Goal: Task Accomplishment & Management: Use online tool/utility

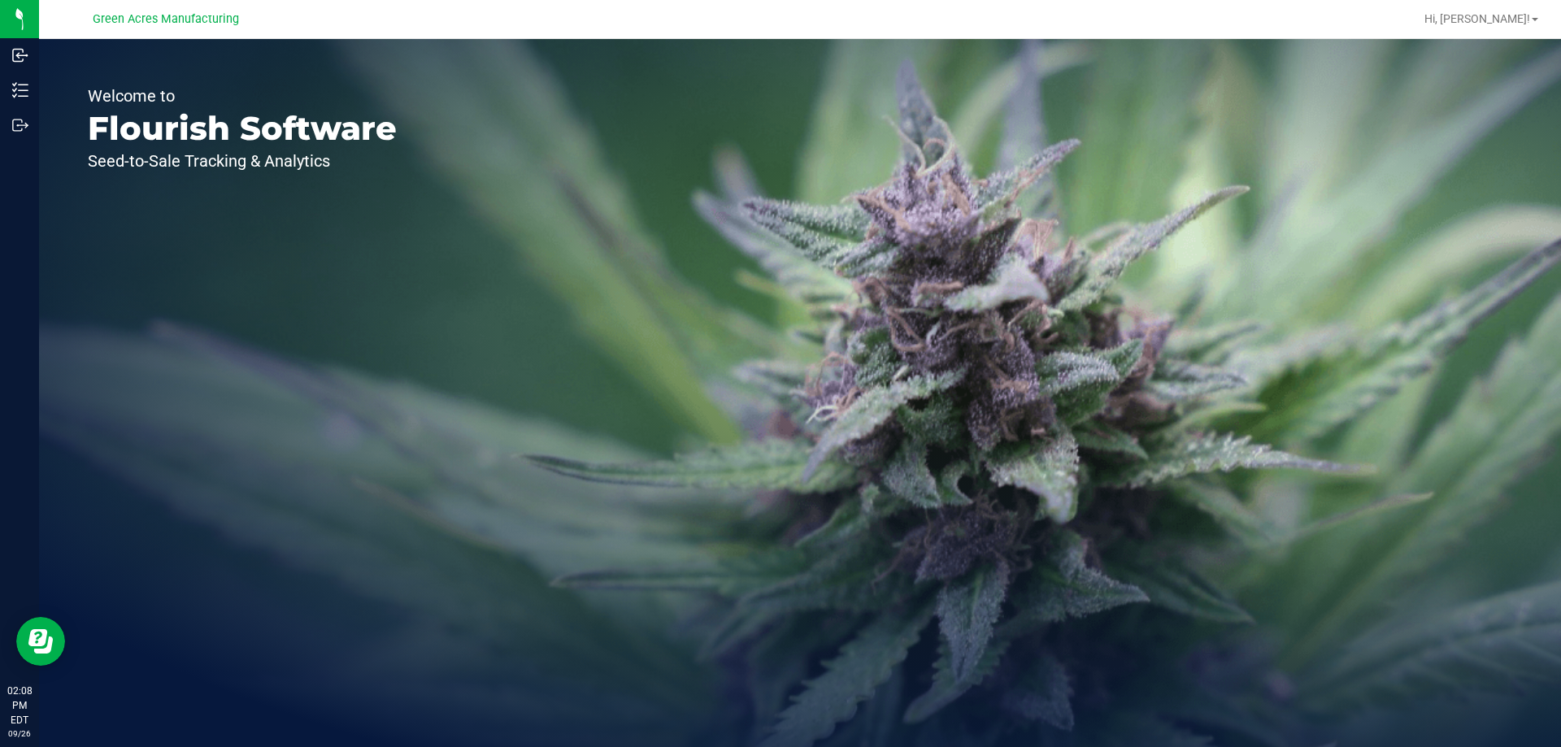
click at [177, 326] on div "Welcome to Flourish Software Seed-to-Sale Tracking & Analytics" at bounding box center [242, 393] width 407 height 708
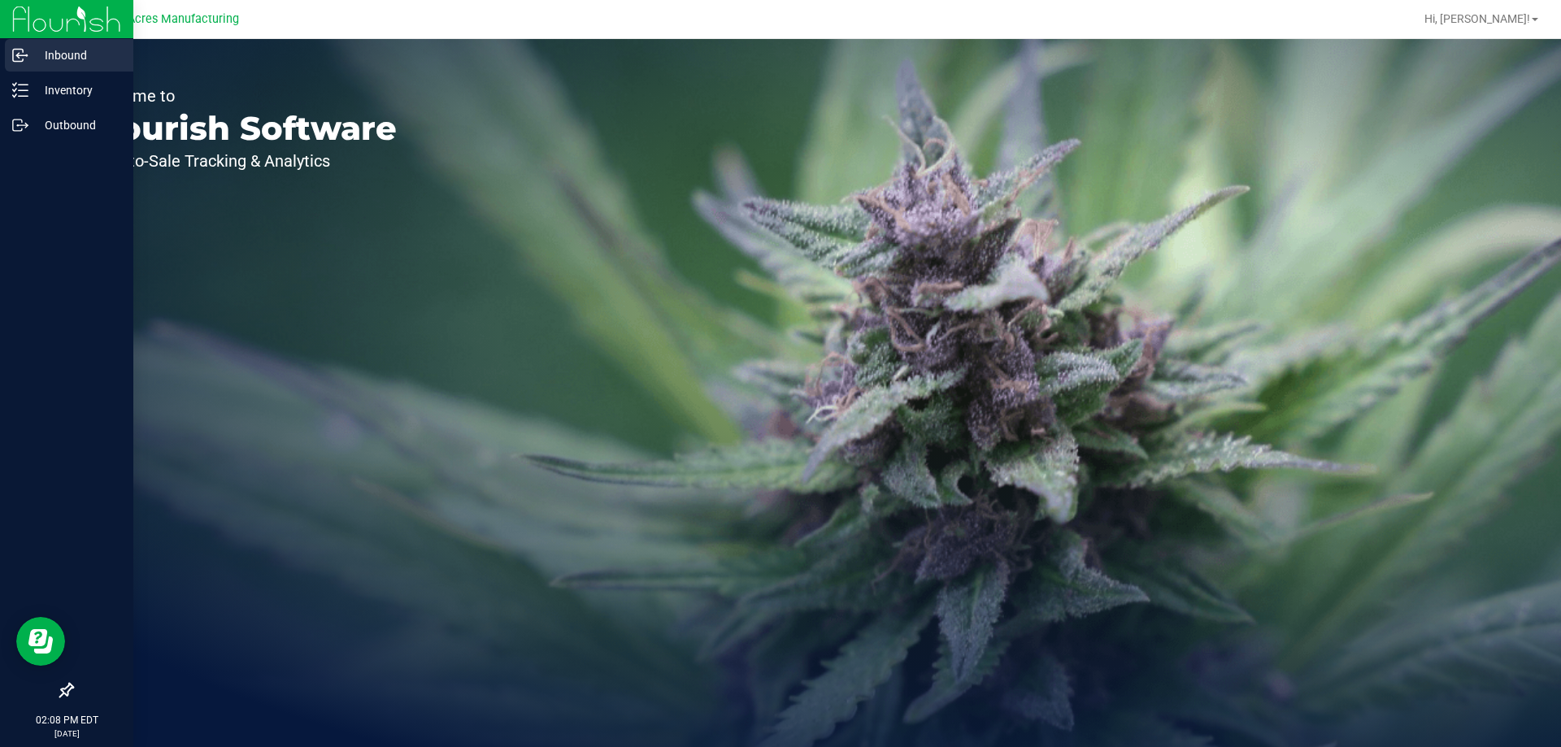
click at [59, 52] on p "Inbound" at bounding box center [77, 56] width 98 height 20
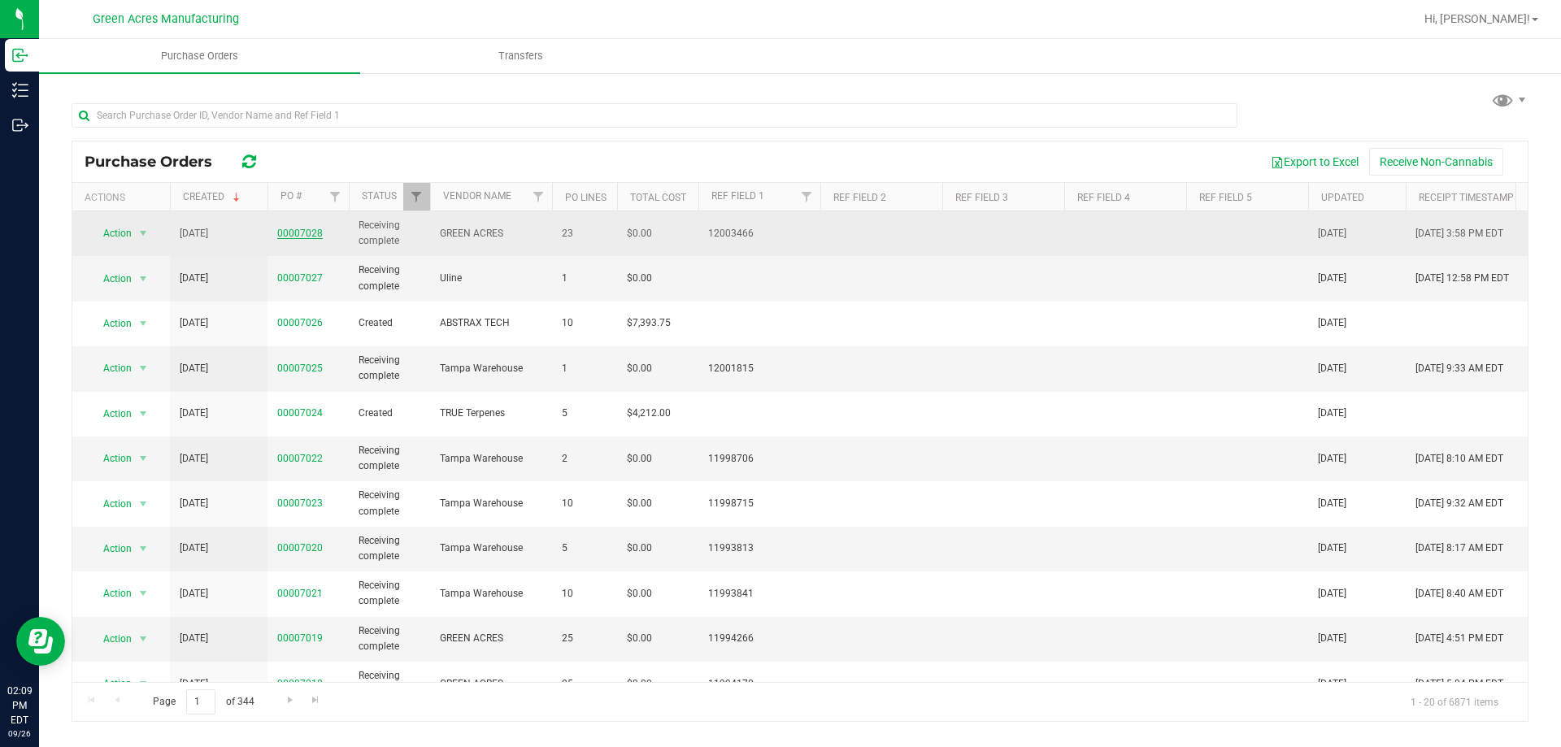
click at [305, 233] on link "00007028" at bounding box center [300, 233] width 46 height 11
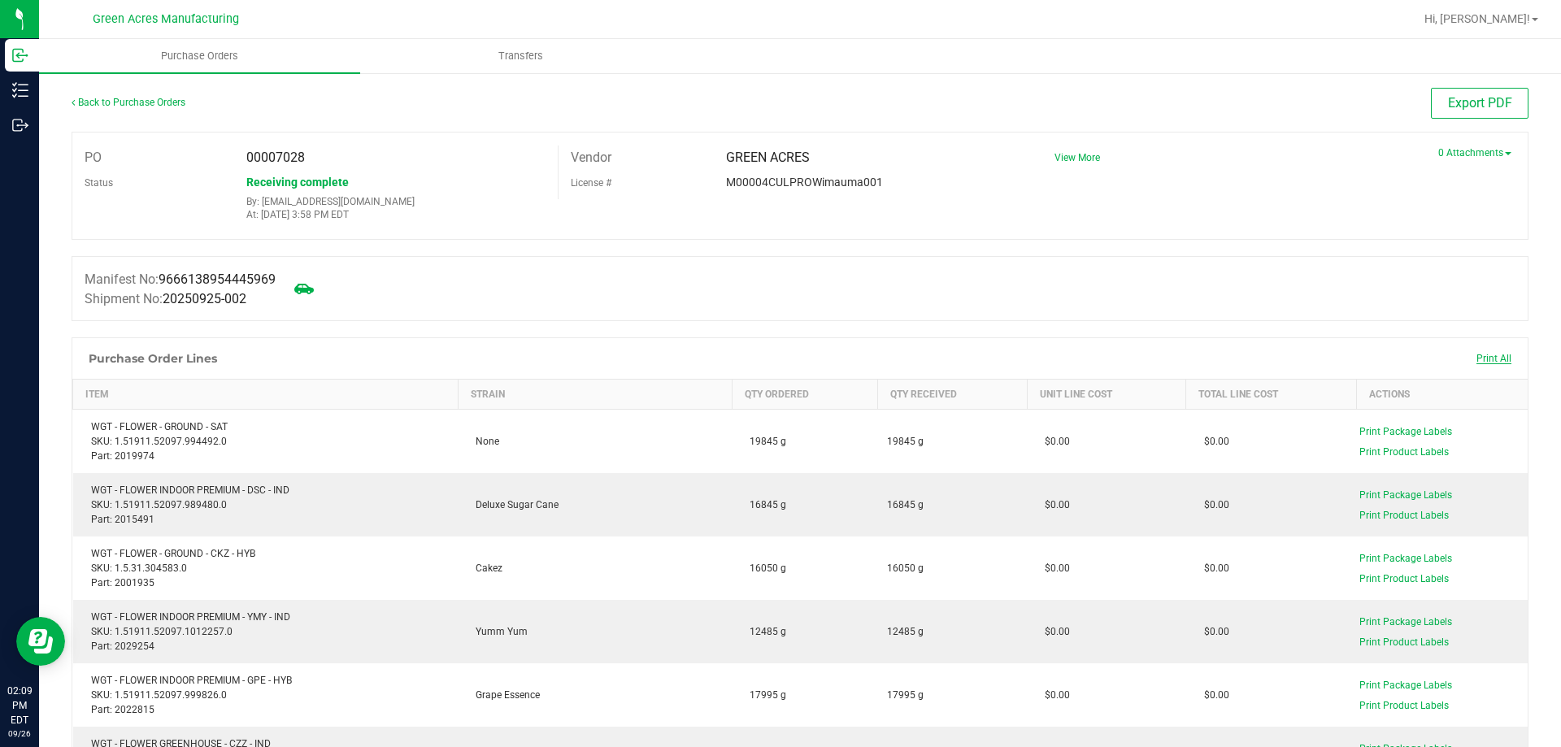
click at [1485, 359] on span "Print All" at bounding box center [1494, 358] width 35 height 11
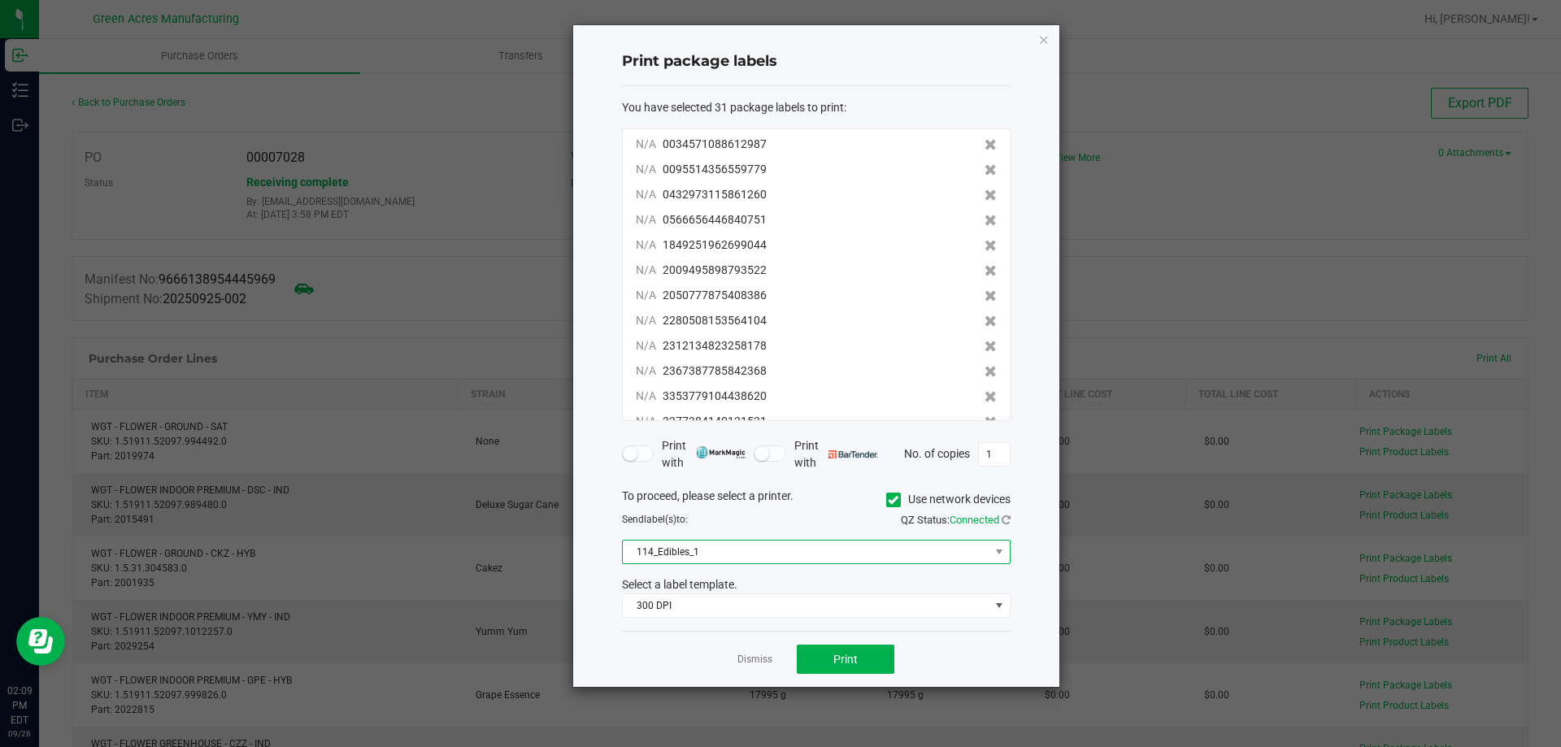
click at [786, 545] on span "114_Edibles_1" at bounding box center [806, 552] width 367 height 23
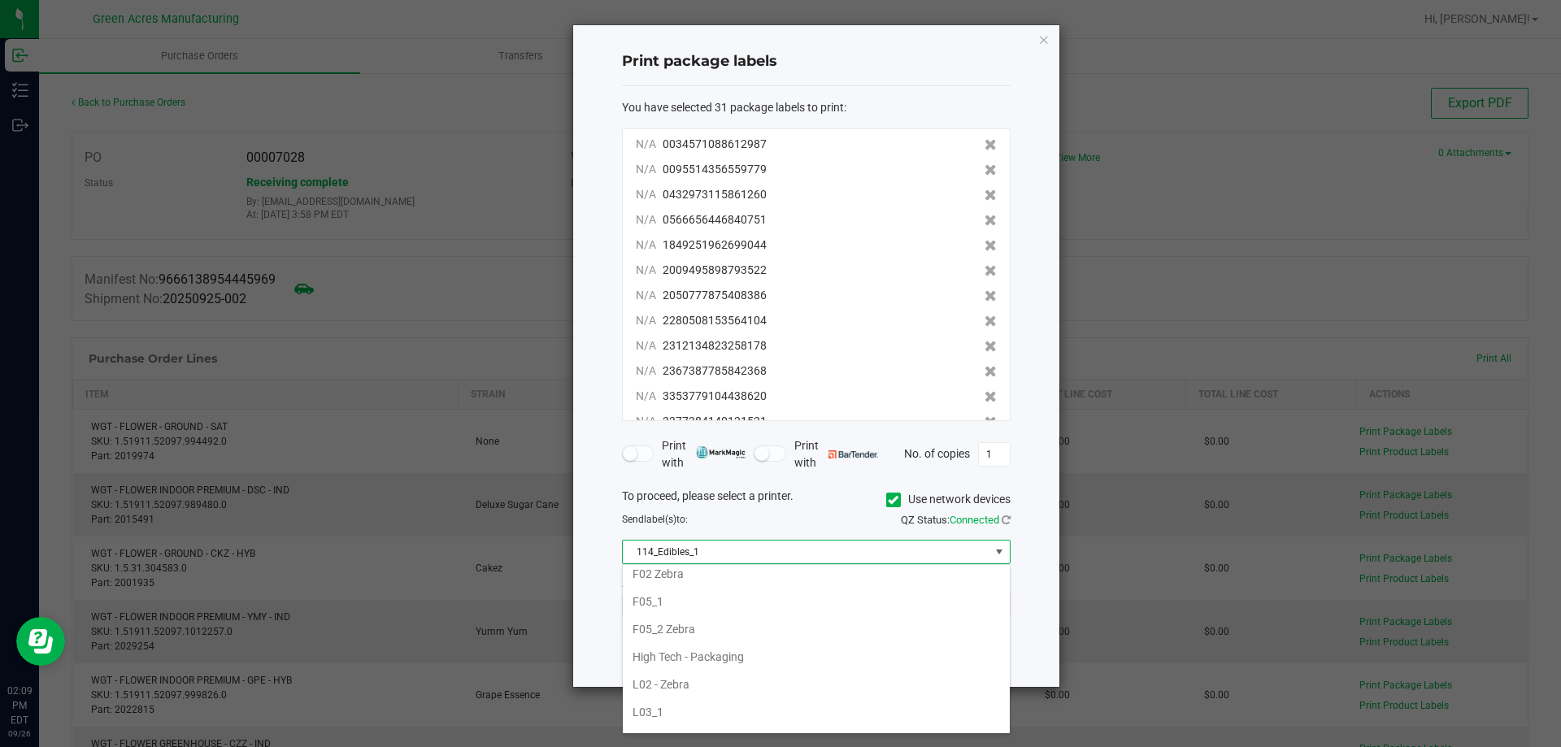
scroll to position [369, 0]
click at [680, 710] on li "F05_2 Zebra" at bounding box center [816, 711] width 387 height 28
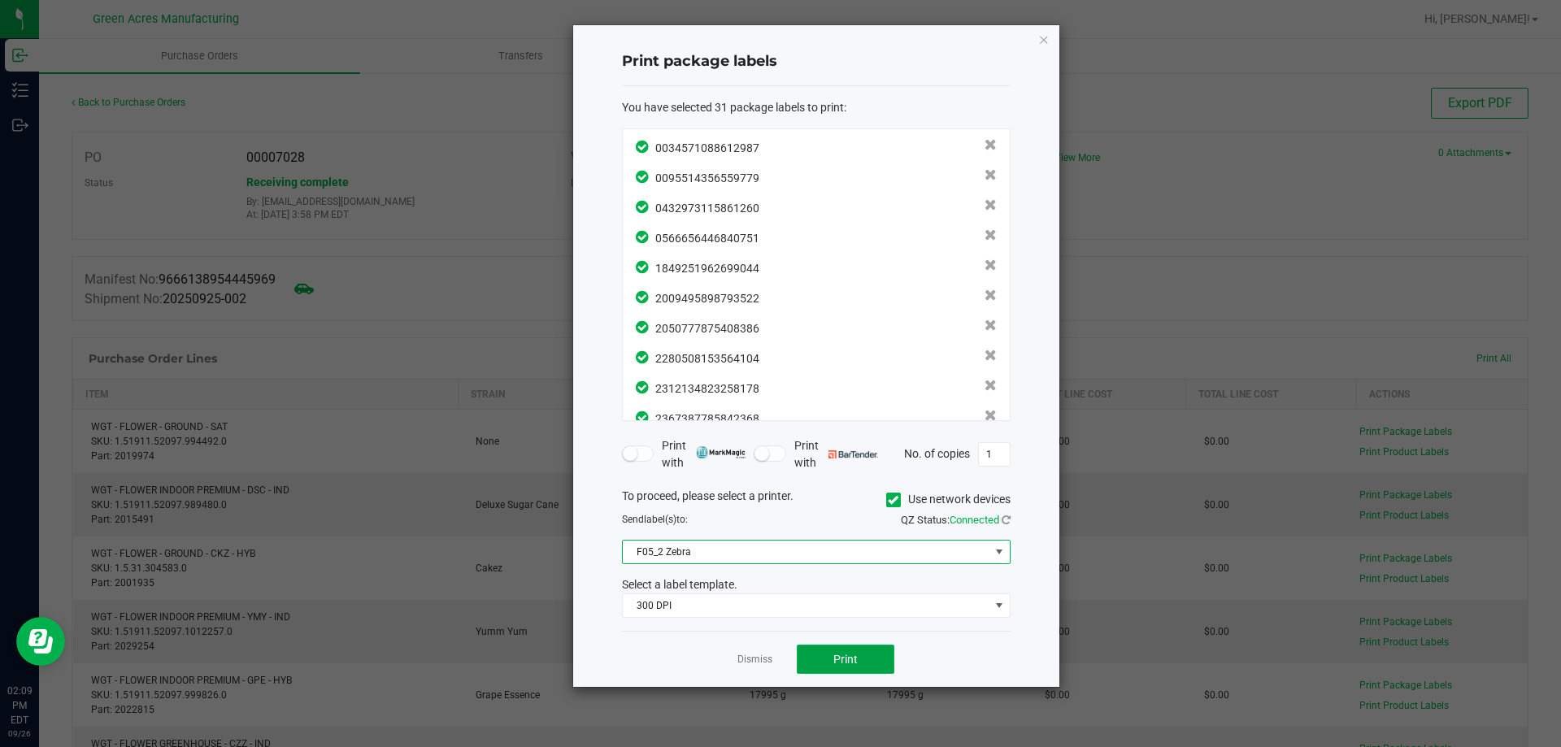
click at [829, 657] on button "Print" at bounding box center [846, 659] width 98 height 29
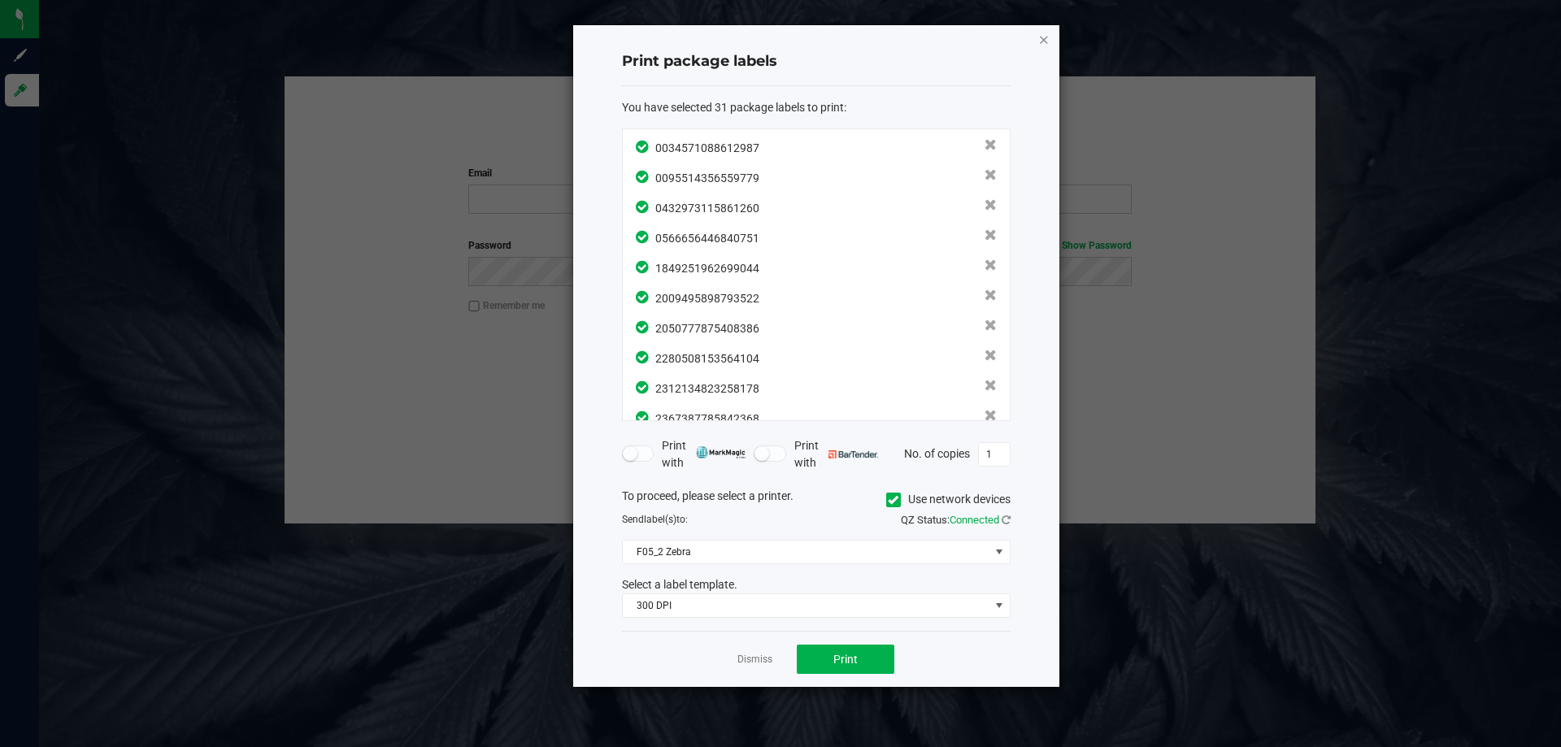
click at [1046, 42] on icon "button" at bounding box center [1044, 39] width 11 height 20
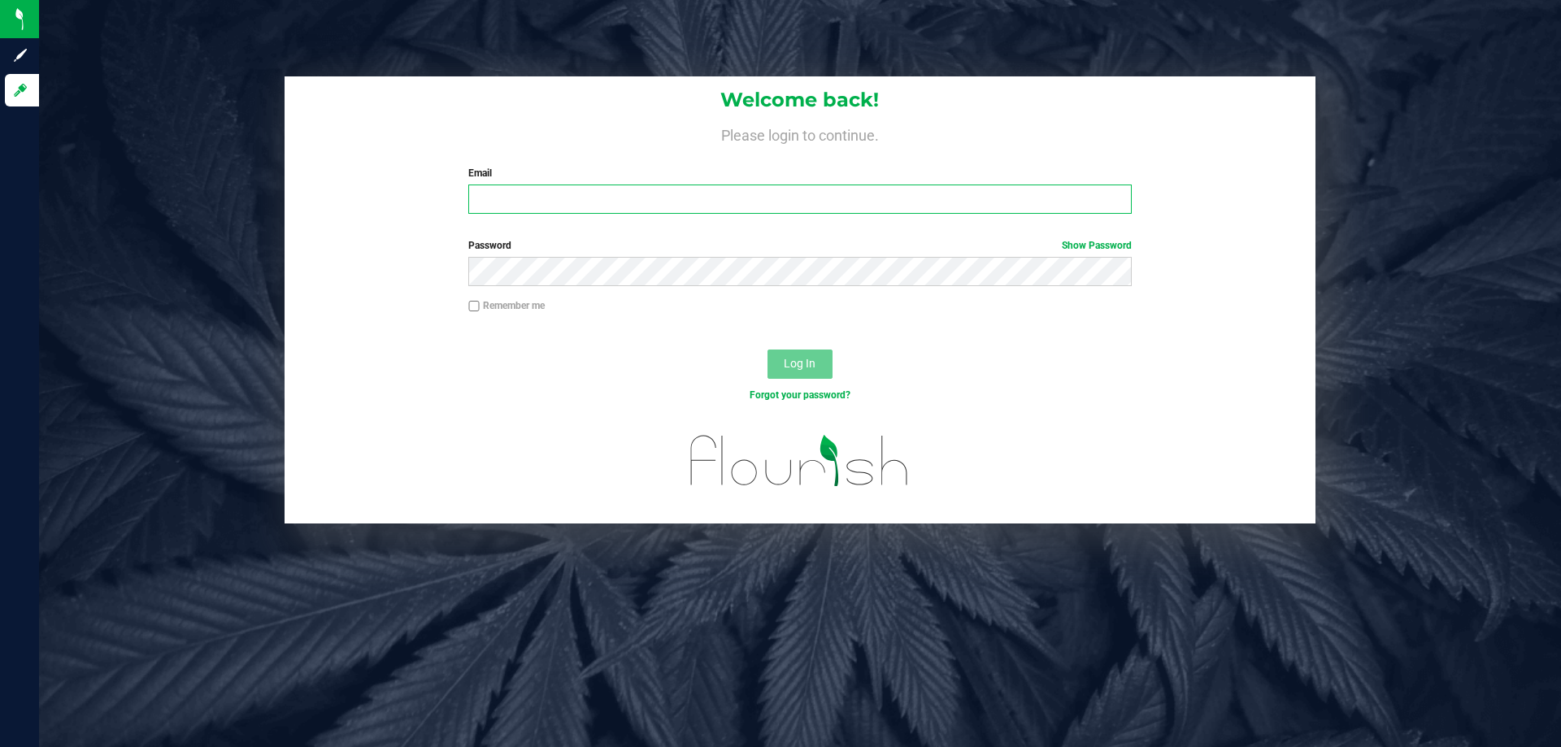
click at [768, 190] on input "Email" at bounding box center [799, 199] width 663 height 29
type input "[EMAIL_ADDRESS][DOMAIN_NAME]"
click at [768, 350] on button "Log In" at bounding box center [800, 364] width 65 height 29
